Goal: Task Accomplishment & Management: Manage account settings

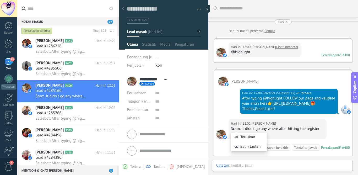
scroll to position [8, 0]
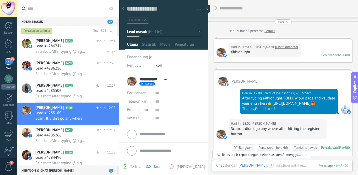
click at [86, 47] on div "Lead #4286744" at bounding box center [75, 46] width 80 height 5
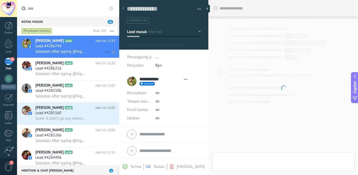
type textarea "**********"
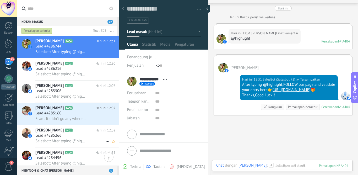
scroll to position [26, 0]
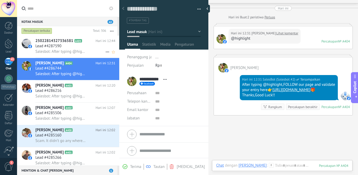
click at [74, 49] on div "Salesbot: After typing @highlight,FOLLOW our page and validate your entry here👉…" at bounding box center [75, 52] width 80 height 6
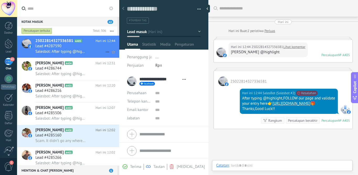
scroll to position [14, 0]
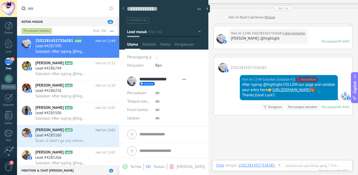
drag, startPoint x: 280, startPoint y: 102, endPoint x: 243, endPoint y: 85, distance: 40.7
click at [243, 85] on div "After typing @highlight,FOLLOW our page and validate your entry here👉 [URL][DOM…" at bounding box center [288, 90] width 93 height 16
copy div "After typing @highlight,FOLLOW our page and validate your entry here👉 [URL][DOM…"
click at [73, 72] on span "Salesbot: After typing @highlight,FOLLOW our page and validate your entry here👉…" at bounding box center [60, 73] width 51 height 5
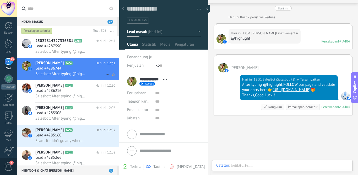
scroll to position [8, 0]
click at [93, 40] on h2 "25022814327336581 A405" at bounding box center [65, 40] width 60 height 5
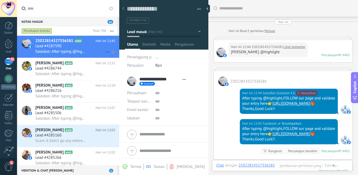
scroll to position [60, 0]
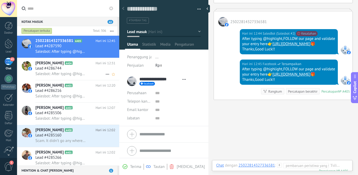
click at [89, 70] on div "Lead #4286744" at bounding box center [75, 68] width 80 height 5
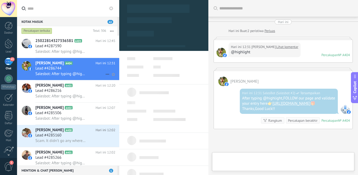
type textarea "**********"
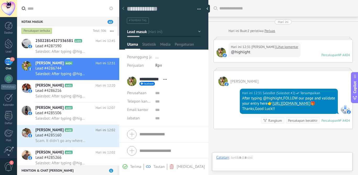
scroll to position [8, 0]
